Goal: Information Seeking & Learning: Learn about a topic

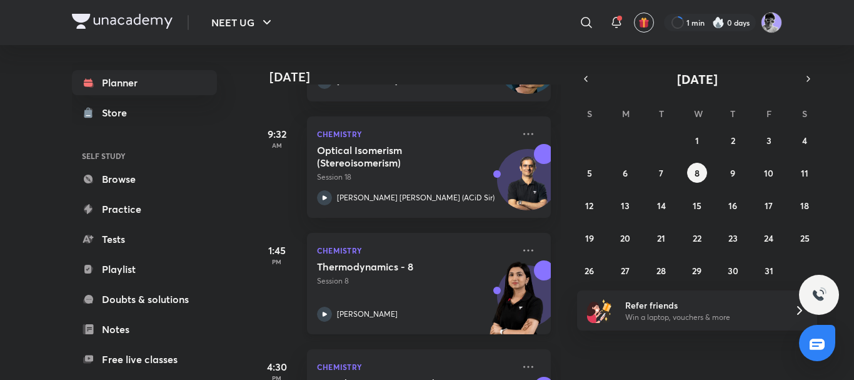
scroll to position [274, 0]
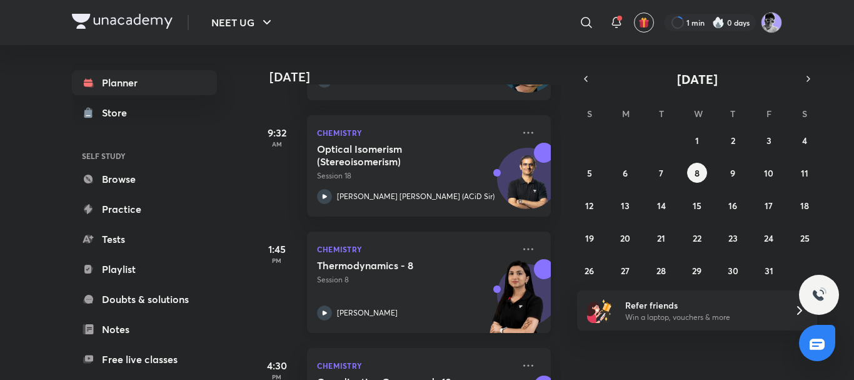
click at [330, 306] on div at bounding box center [324, 312] width 15 height 15
click at [626, 177] on abbr "6" at bounding box center [625, 173] width 5 height 12
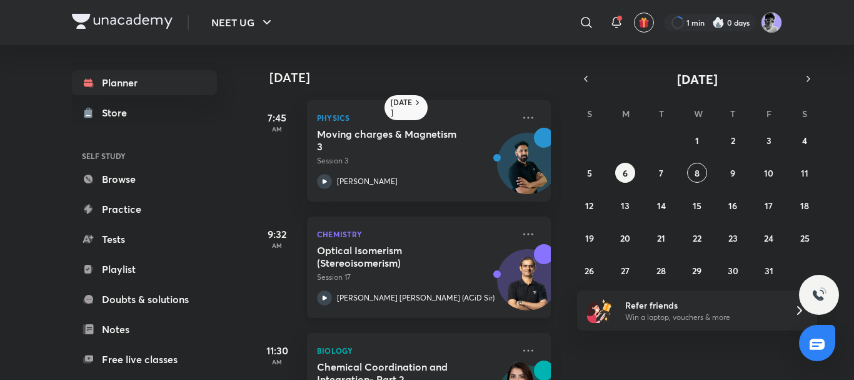
scroll to position [256, 0]
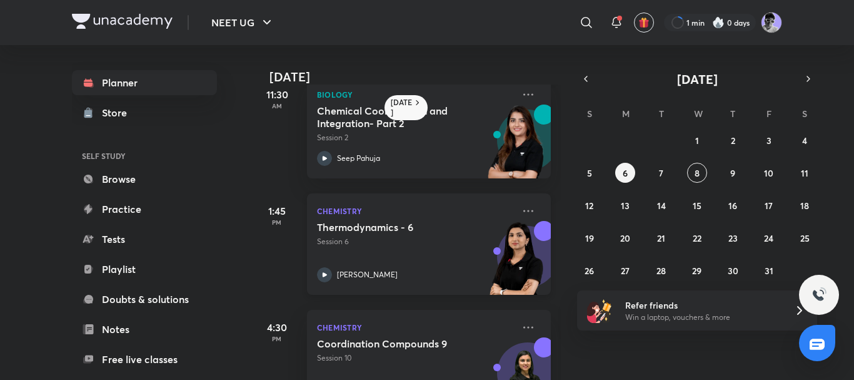
click at [326, 270] on icon at bounding box center [324, 274] width 15 height 15
